Goal: Information Seeking & Learning: Check status

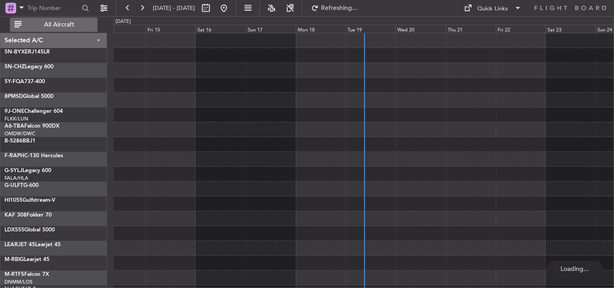
click at [57, 24] on span "All Aircraft" at bounding box center [58, 25] width 71 height 6
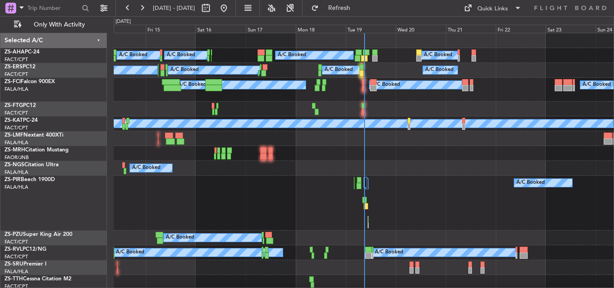
click at [355, 29] on div "Tue 19" at bounding box center [370, 29] width 50 height 8
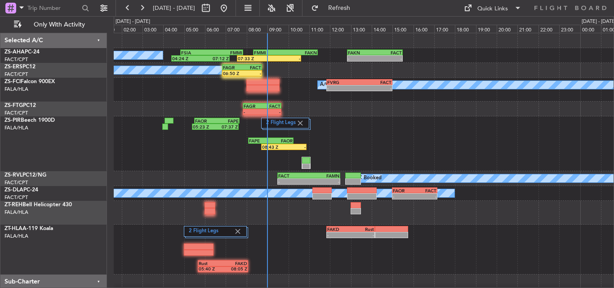
click at [350, 121] on div "A/C Booked 04:24 Z 07:12 Z FSIA 04:50 Z FMMI 07:50 Z 07:33 Z - FMMI 08:20 Z FAK…" at bounding box center [363, 190] width 499 height 315
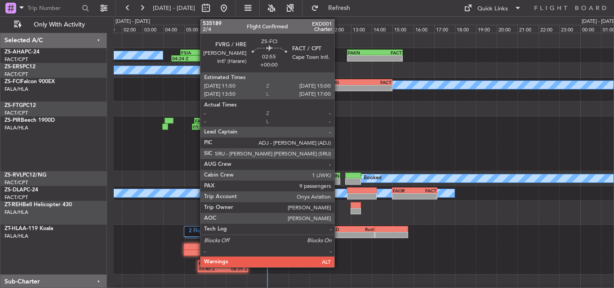
click at [338, 87] on div "-" at bounding box center [343, 87] width 32 height 5
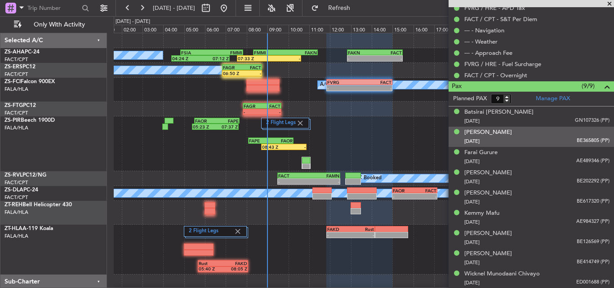
scroll to position [233, 0]
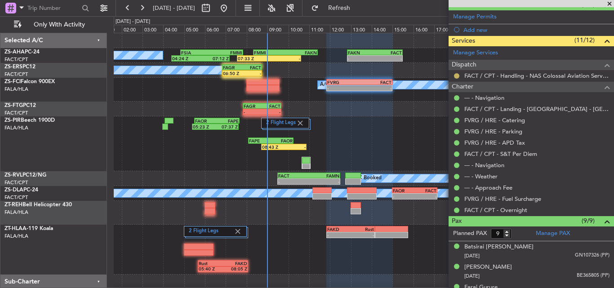
click at [457, 76] on button at bounding box center [456, 75] width 5 height 5
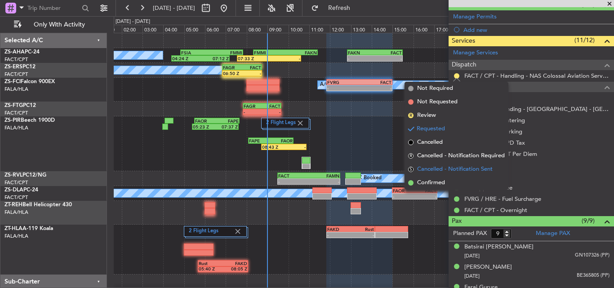
click at [438, 176] on li "S Cancelled - Notification Sent" at bounding box center [456, 169] width 104 height 13
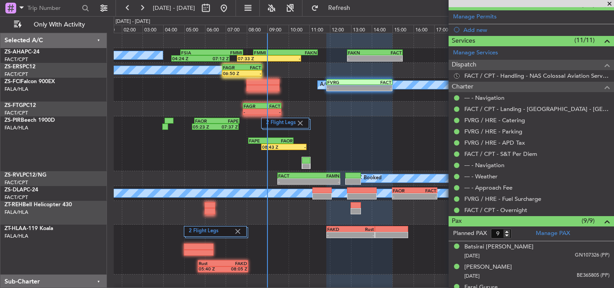
click at [455, 75] on button "S" at bounding box center [456, 75] width 5 height 5
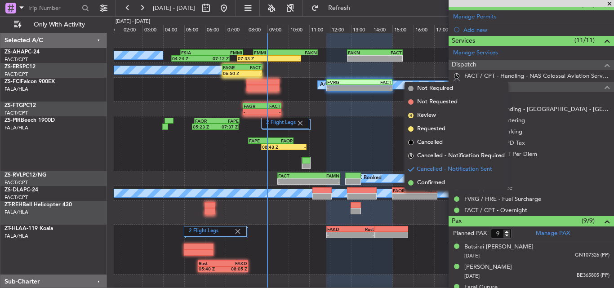
click at [442, 185] on span "Confirmed" at bounding box center [431, 182] width 28 height 9
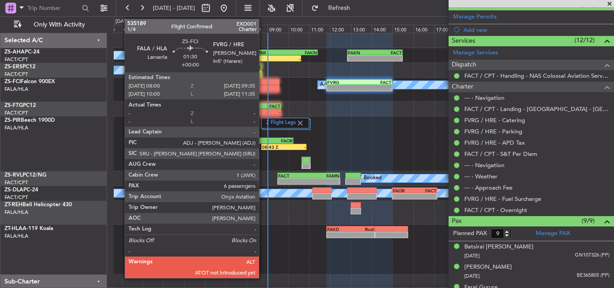
click at [263, 85] on div at bounding box center [262, 88] width 33 height 6
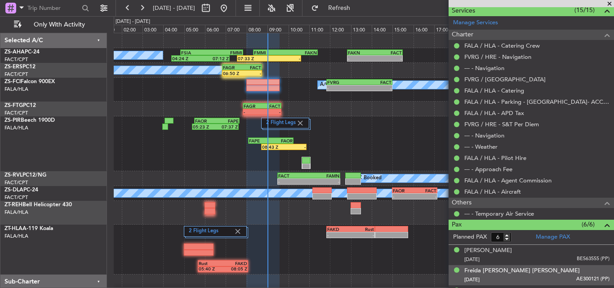
scroll to position [340, 0]
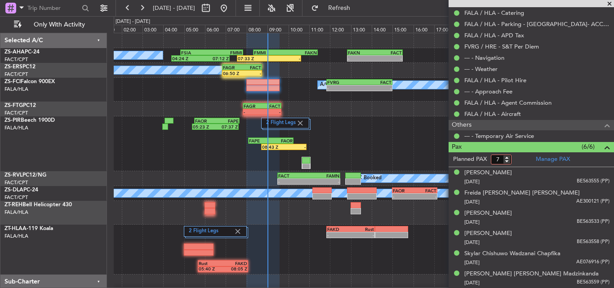
type input "7"
click at [508, 155] on input "7" at bounding box center [500, 160] width 21 height 10
click at [515, 159] on form "Planned PAX" at bounding box center [489, 159] width 83 height 14
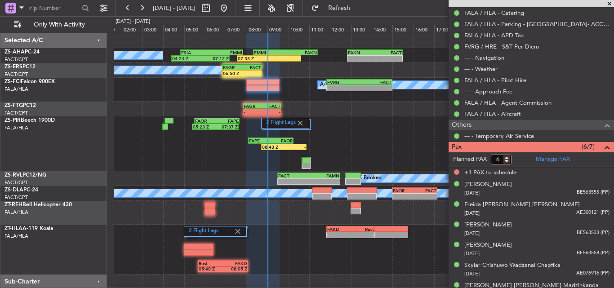
type input "6"
click at [505, 161] on input "6" at bounding box center [500, 160] width 21 height 10
click at [519, 159] on form "Planned PAX 6" at bounding box center [489, 159] width 83 height 14
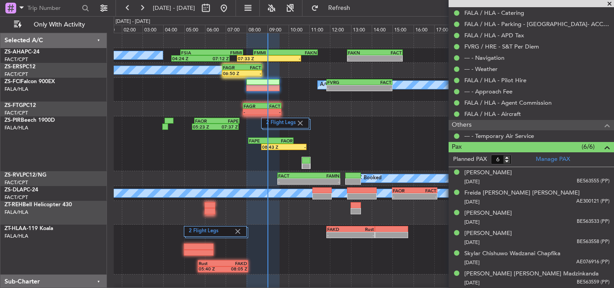
click at [612, 4] on span at bounding box center [609, 4] width 9 height 8
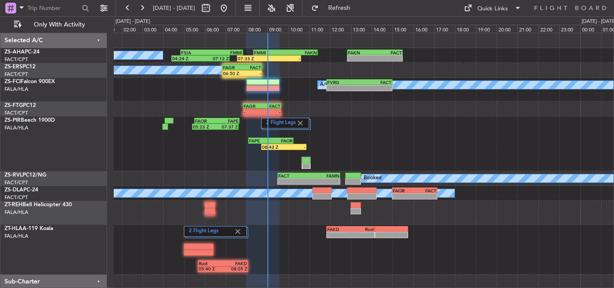
type input "0"
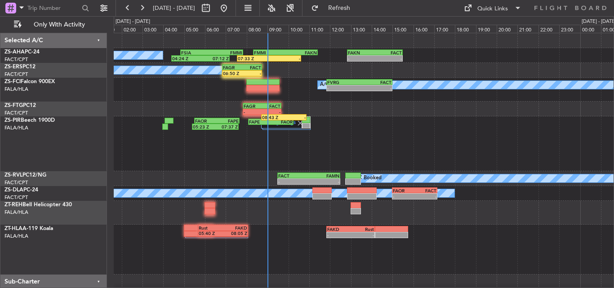
scroll to position [0, 0]
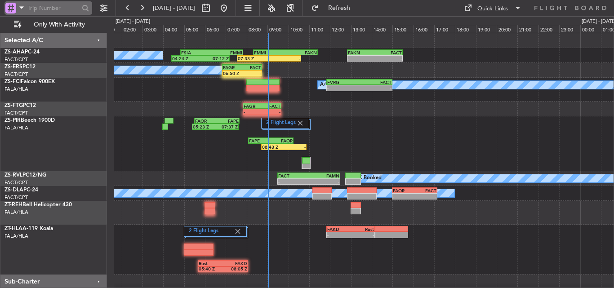
click at [70, 4] on input "text" at bounding box center [53, 7] width 52 height 13
type input "514135"
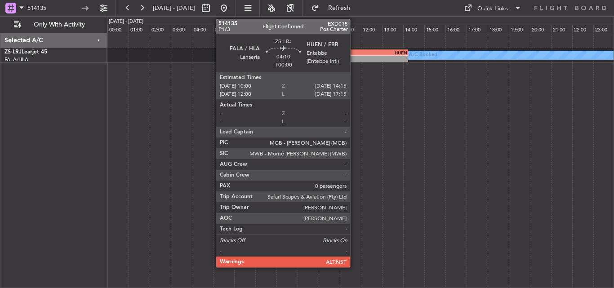
click at [354, 57] on div "-" at bounding box center [341, 58] width 44 height 5
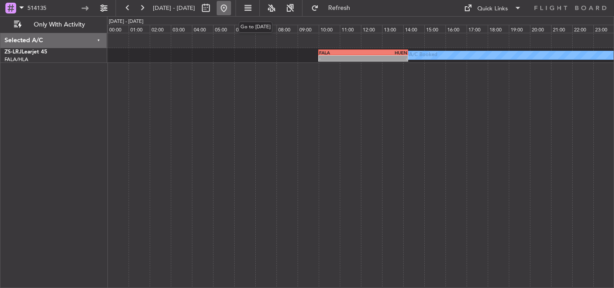
click at [231, 6] on button at bounding box center [223, 8] width 14 height 14
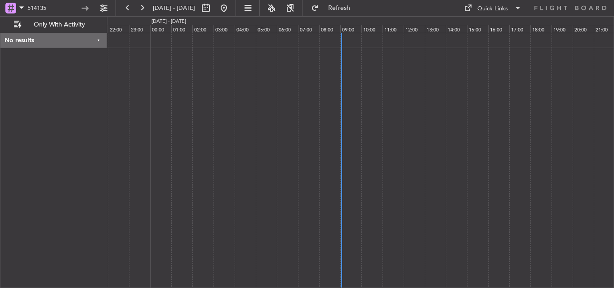
click at [236, 115] on div at bounding box center [360, 160] width 507 height 255
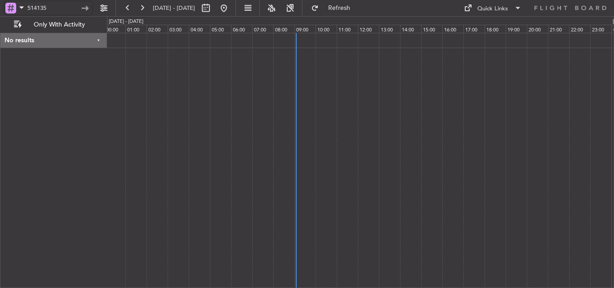
drag, startPoint x: 74, startPoint y: 4, endPoint x: 0, endPoint y: 11, distance: 74.0
click at [0, 11] on div "514135" at bounding box center [57, 8] width 115 height 16
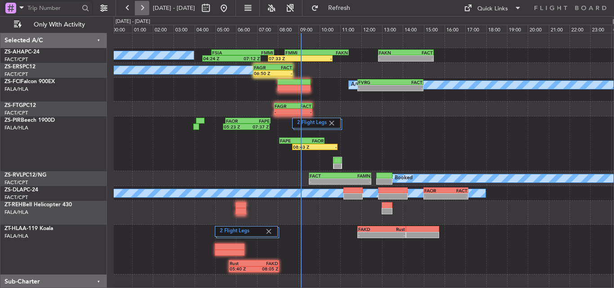
click at [145, 6] on button at bounding box center [142, 8] width 14 height 14
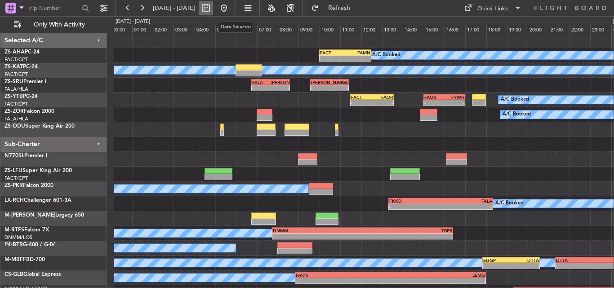
click at [213, 7] on button at bounding box center [206, 8] width 14 height 14
select select "8"
select select "2025"
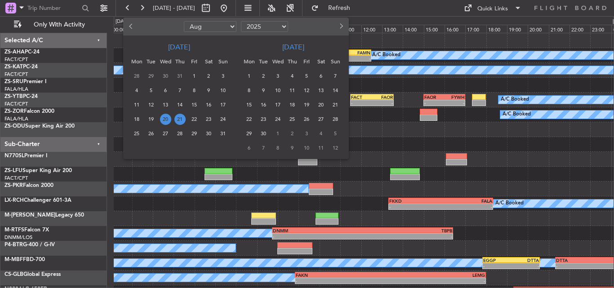
click at [321, 106] on span "20" at bounding box center [320, 104] width 11 height 11
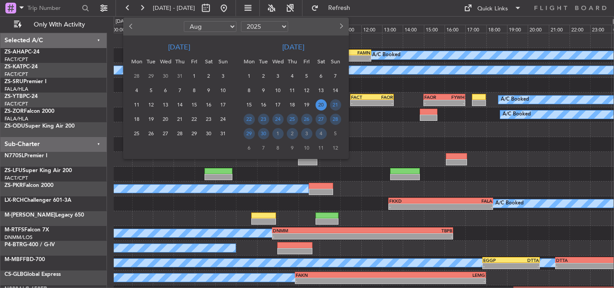
click at [321, 106] on span "20" at bounding box center [320, 104] width 11 height 11
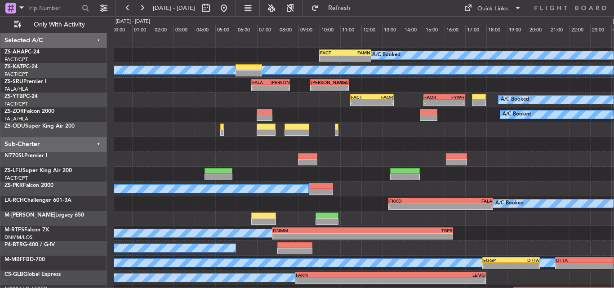
select select "9"
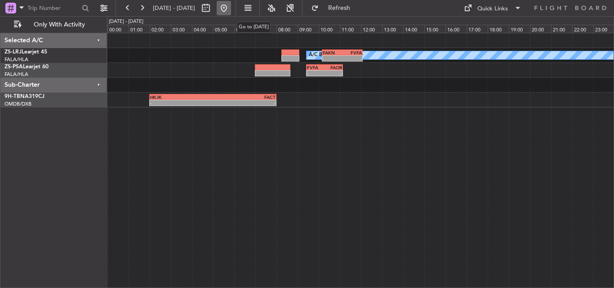
click at [231, 7] on button at bounding box center [223, 8] width 14 height 14
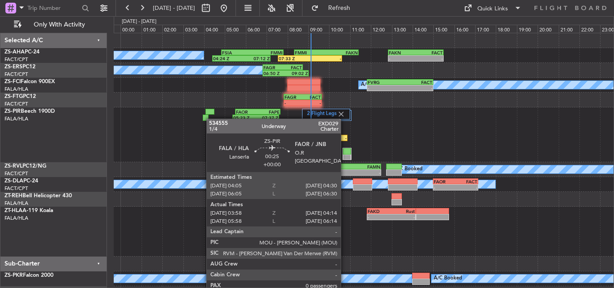
click at [187, 129] on div "2 Flight Legs 05:23 Z 07:37 Z FAOR 05:30 Z FAPE 07:40 Z 08:43 Z - FAPE 08:05 Z …" at bounding box center [363, 134] width 499 height 55
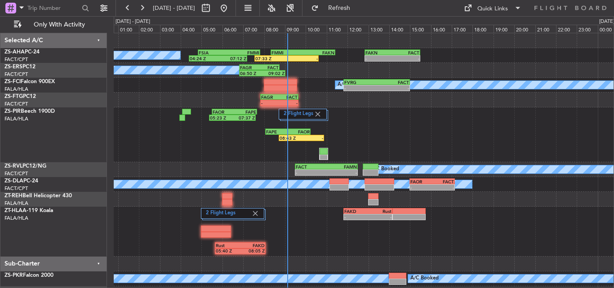
click at [244, 164] on div "A/C Booked 04:24 Z 07:12 Z FSIA 04:50 Z FMMI 07:50 Z 07:33 Z - FMMI 08:20 Z FAK…" at bounding box center [363, 181] width 499 height 297
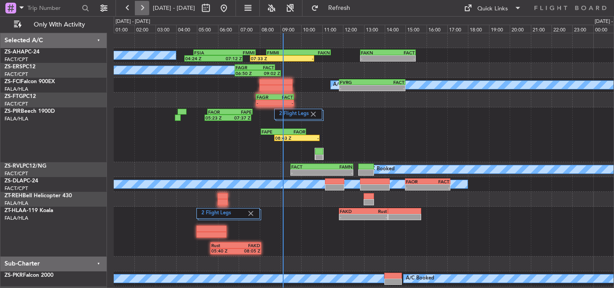
click at [141, 1] on button at bounding box center [142, 8] width 14 height 14
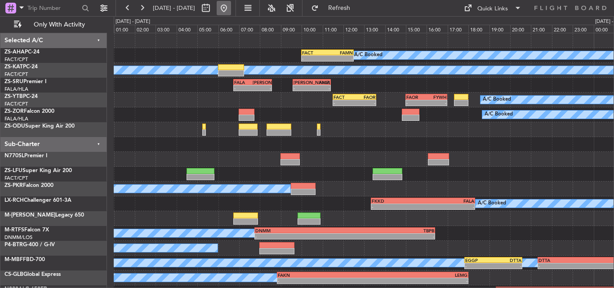
click at [231, 10] on button at bounding box center [223, 8] width 14 height 14
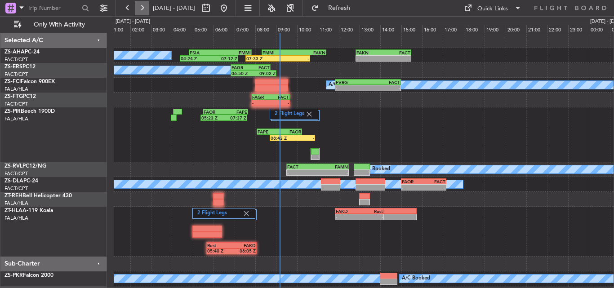
click at [140, 7] on button at bounding box center [142, 8] width 14 height 14
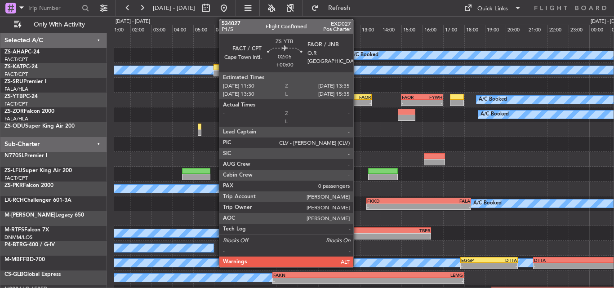
click at [357, 98] on div "FAOR" at bounding box center [360, 96] width 21 height 5
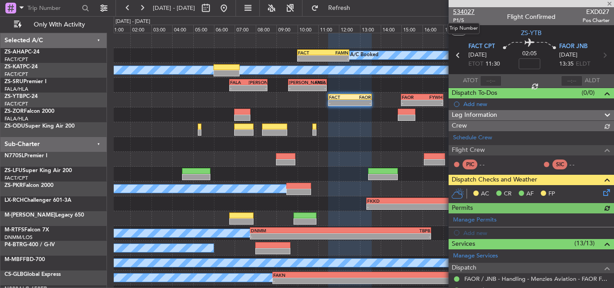
click at [464, 13] on span "534027" at bounding box center [464, 11] width 22 height 9
click at [460, 9] on span "534027" at bounding box center [464, 11] width 22 height 9
click at [608, 1] on span at bounding box center [609, 4] width 9 height 8
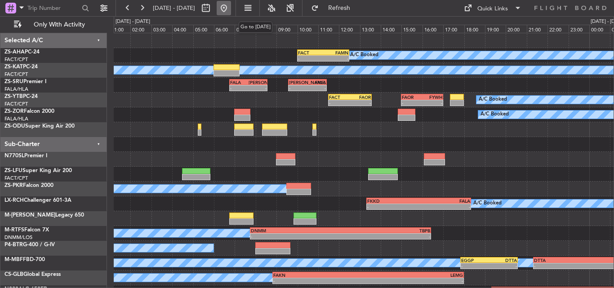
click at [231, 5] on button at bounding box center [223, 8] width 14 height 14
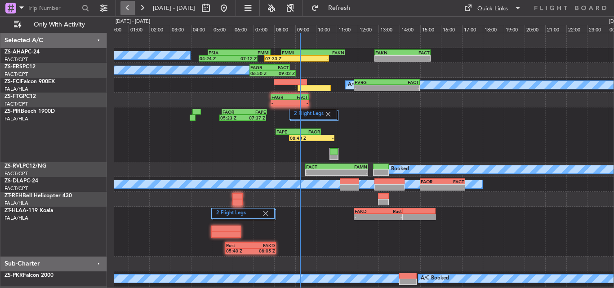
click at [123, 11] on button at bounding box center [127, 8] width 14 height 14
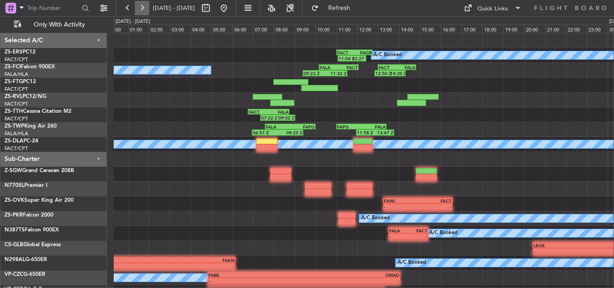
click at [141, 7] on button at bounding box center [142, 8] width 14 height 14
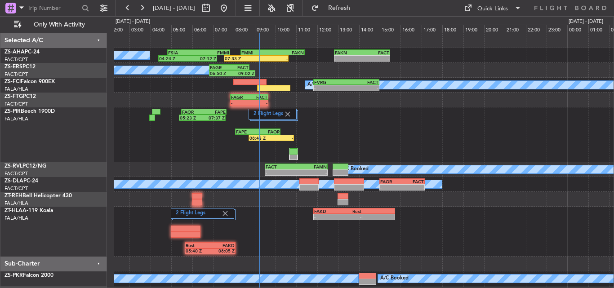
click at [208, 163] on div "A/C Booked 04:24 Z 07:12 Z FSIA 04:50 Z FMMI 07:50 Z 07:33 Z - FMMI 08:20 Z FAK…" at bounding box center [363, 181] width 499 height 297
click at [348, 12] on button "Refresh" at bounding box center [334, 8] width 54 height 14
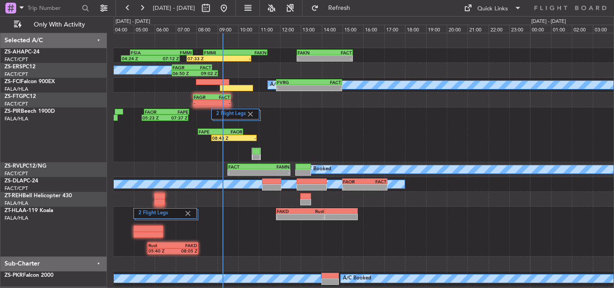
click at [205, 190] on div "04:24 Z 07:12 Z FSIA 04:50 Z FMMI 07:50 Z 07:33 Z - FMMI 08:20 Z FAKN 11:25 Z -…" at bounding box center [363, 181] width 499 height 297
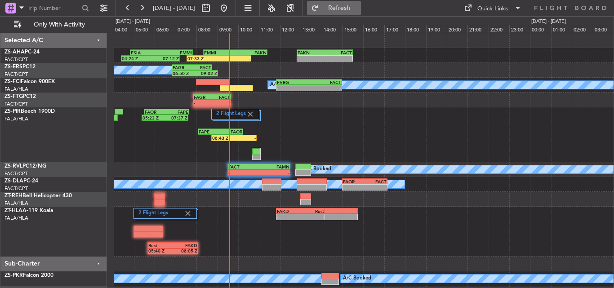
click at [349, 8] on button "Refresh" at bounding box center [334, 8] width 54 height 14
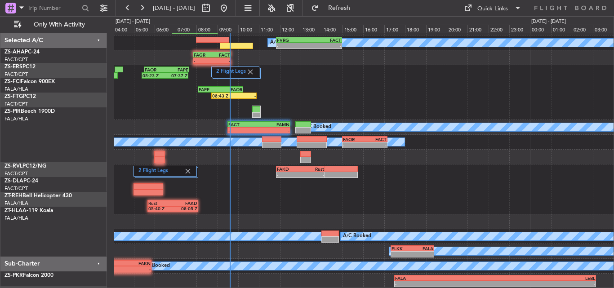
scroll to position [42, 0]
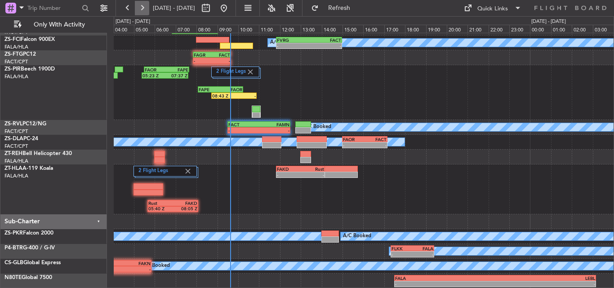
click at [137, 3] on button at bounding box center [142, 8] width 14 height 14
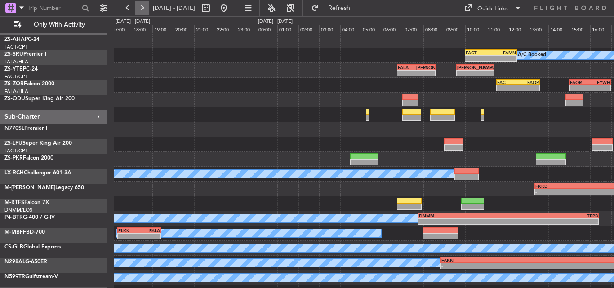
scroll to position [0, 0]
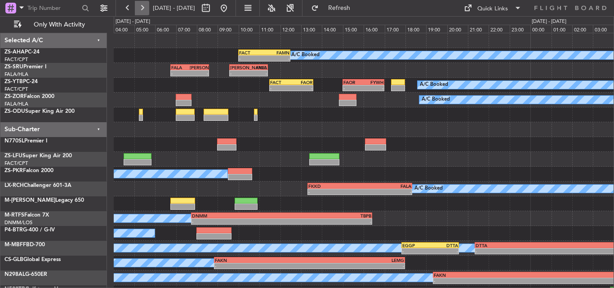
click at [136, 5] on button at bounding box center [142, 8] width 14 height 14
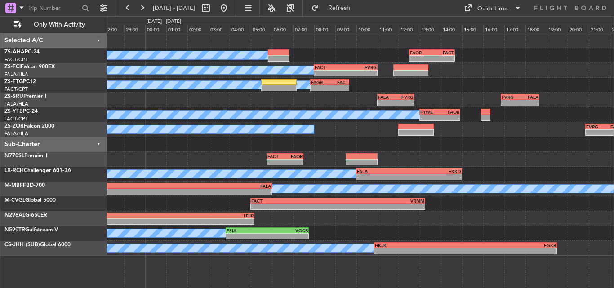
click at [255, 142] on div at bounding box center [360, 144] width 506 height 15
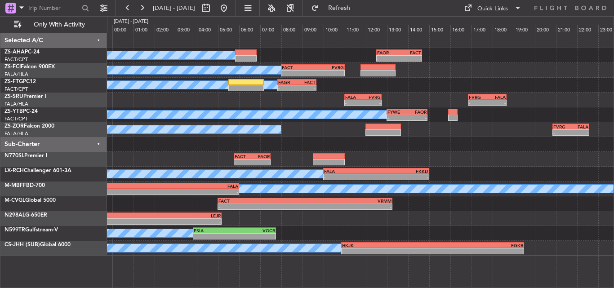
click at [210, 163] on div "A/C Booked - - FAOR 12:30 Z FACT 14:40 Z A/C Booked - - FACT 08:00 Z FVRG 11:00…" at bounding box center [360, 144] width 506 height 222
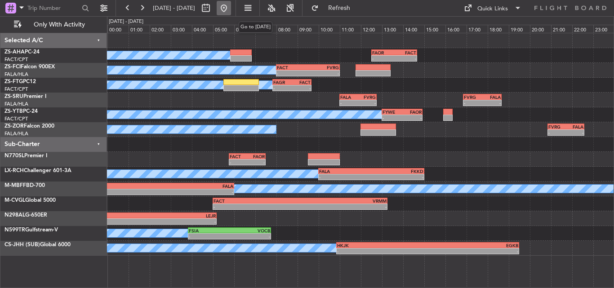
click at [231, 7] on button at bounding box center [223, 8] width 14 height 14
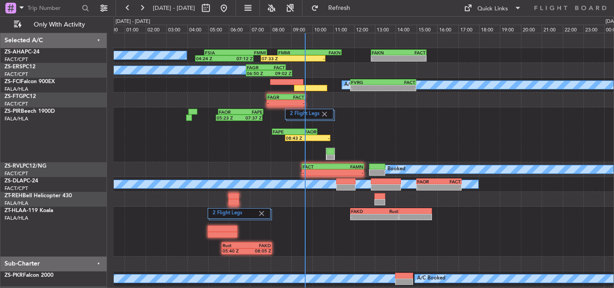
click at [141, 150] on div "2 Flight Legs 08:43 Z - FAPE 08:05 Z FAOR 10:15 Z FAOR 05:30 Z FAPE 07:40 Z 05:…" at bounding box center [363, 134] width 499 height 55
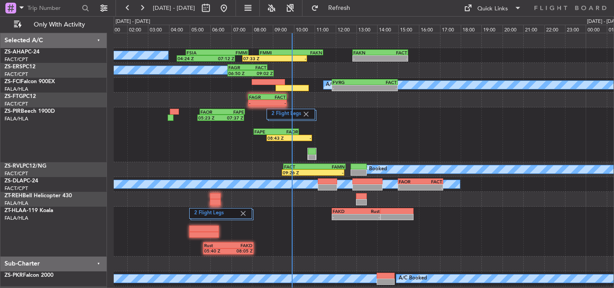
click at [237, 168] on div "A/C Booked 04:24 Z 07:12 Z FSIA 04:50 Z FMMI 07:50 Z 07:33 Z - FMMI 08:20 Z FAK…" at bounding box center [363, 181] width 499 height 297
click at [139, 8] on button at bounding box center [142, 8] width 14 height 14
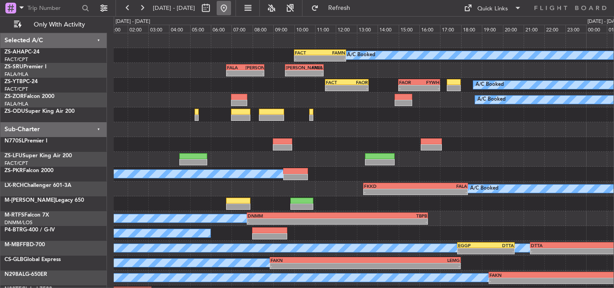
click at [231, 8] on button at bounding box center [223, 8] width 14 height 14
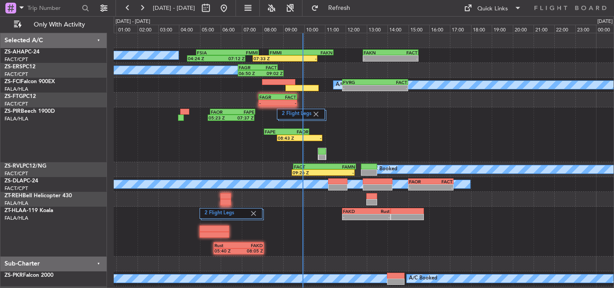
click at [225, 156] on div "2 Flight Legs 08:43 Z - FAPE 08:05 Z FAOR 10:15 Z FAOR 05:30 Z FAPE 07:40 Z 05:…" at bounding box center [363, 134] width 499 height 55
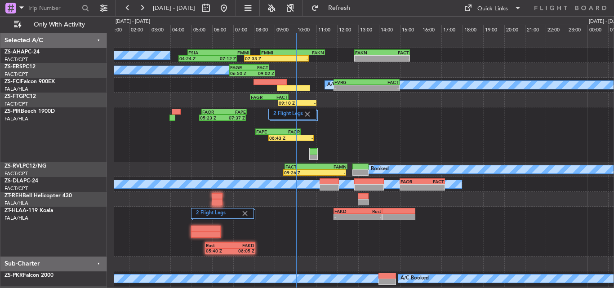
click at [214, 155] on div "2 Flight Legs 05:23 Z 07:37 Z FAOR 05:30 Z FAPE 07:40 Z 08:43 Z - FAPE 08:05 Z …" at bounding box center [363, 134] width 499 height 55
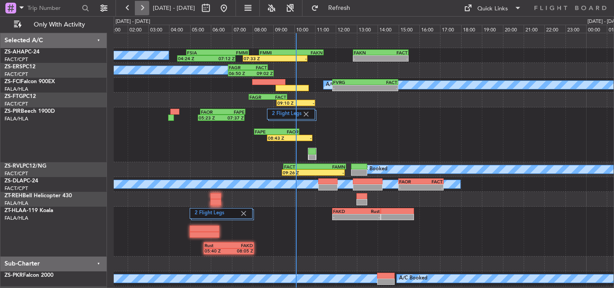
click at [137, 8] on button at bounding box center [142, 8] width 14 height 14
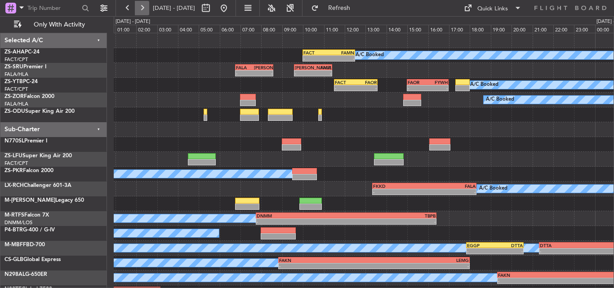
click at [137, 8] on button at bounding box center [142, 8] width 14 height 14
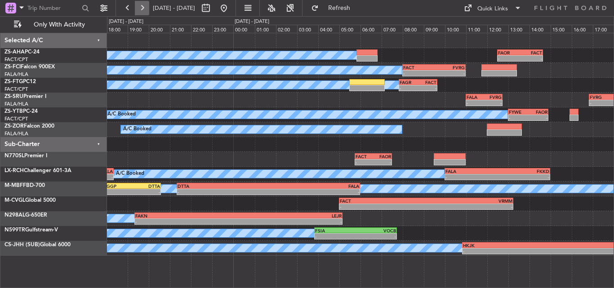
click at [142, 7] on button at bounding box center [142, 8] width 14 height 14
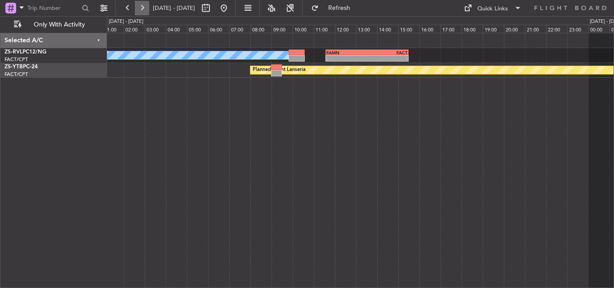
click at [144, 8] on button at bounding box center [142, 8] width 14 height 14
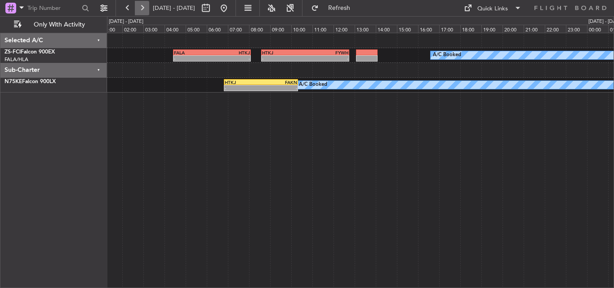
click at [144, 8] on button at bounding box center [142, 8] width 14 height 14
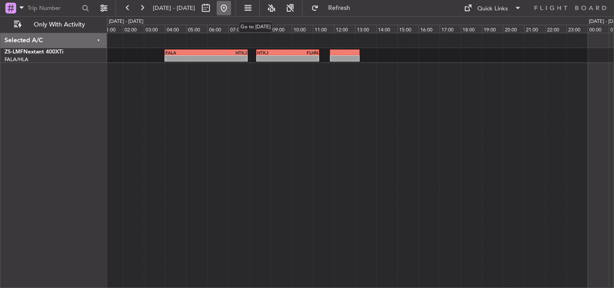
click at [231, 5] on button at bounding box center [223, 8] width 14 height 14
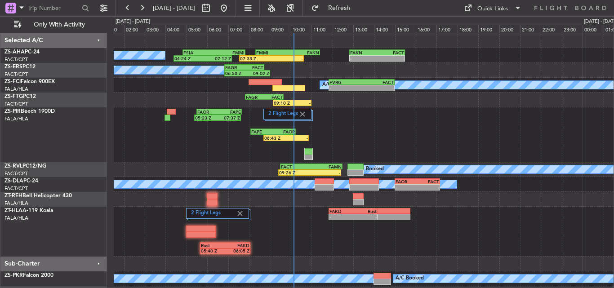
click at [203, 159] on div "2 Flight Legs 08:43 Z - FAPE 08:05 Z FAOR 10:15 Z FAOR 05:30 Z FAPE 07:40 Z 05:…" at bounding box center [363, 134] width 499 height 55
click at [144, 5] on button at bounding box center [142, 8] width 14 height 14
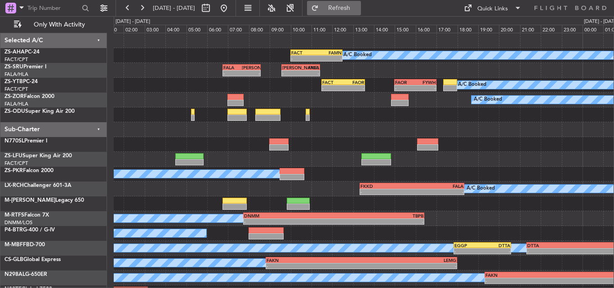
click at [349, 3] on button "Refresh" at bounding box center [334, 8] width 54 height 14
click at [231, 3] on button at bounding box center [223, 8] width 14 height 14
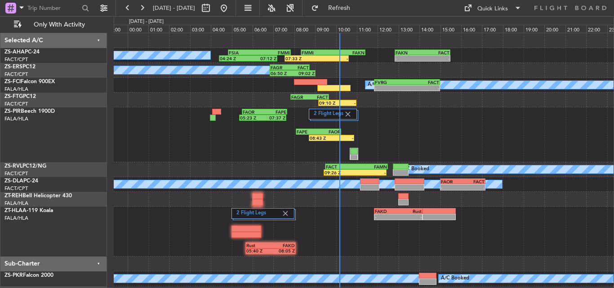
click at [308, 227] on div "FAKD 11:50 Z Rust 14:10 Z - - 2 Flight Legs Rust 05:40 Z FAKD 08:05 Z" at bounding box center [363, 232] width 499 height 50
